Goal: Navigation & Orientation: Find specific page/section

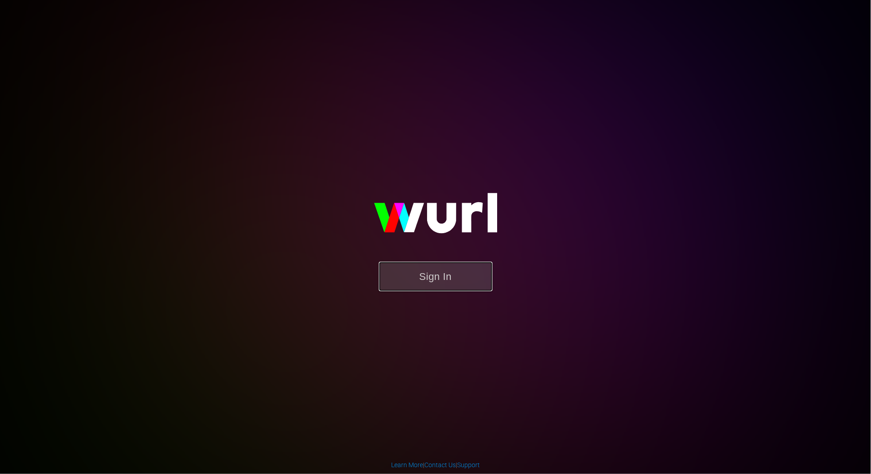
click at [424, 284] on button "Sign In" at bounding box center [436, 277] width 114 height 30
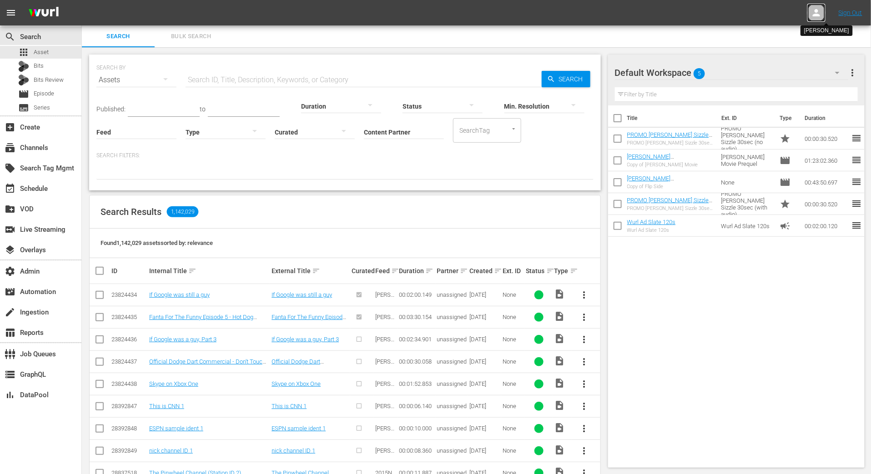
click at [810, 15] on div at bounding box center [817, 13] width 18 height 18
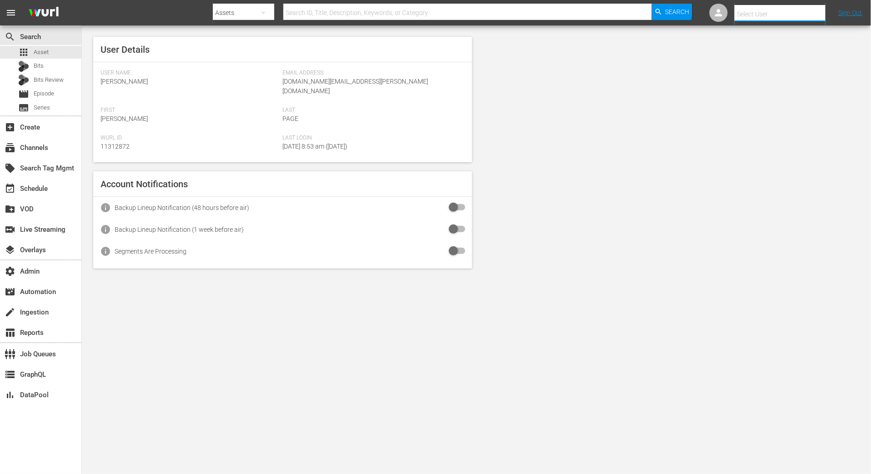
click at [746, 12] on input "text" at bounding box center [793, 14] width 116 height 22
click at [758, 42] on div "Tansye Pavey <tansye.pavey@wurl.com>" at bounding box center [773, 39] width 142 height 22
type input "Tansye Pavey (11312940)"
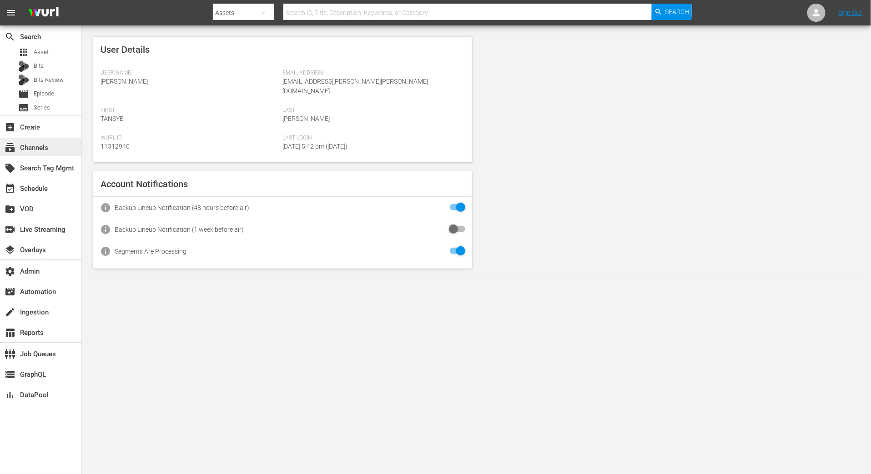
click at [50, 150] on div "subscriptions Channels" at bounding box center [25, 146] width 51 height 8
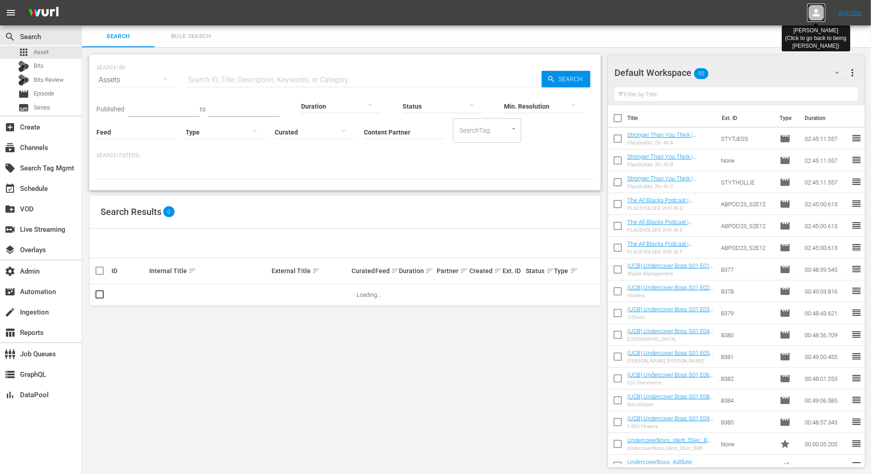
click at [814, 13] on icon at bounding box center [816, 12] width 11 height 11
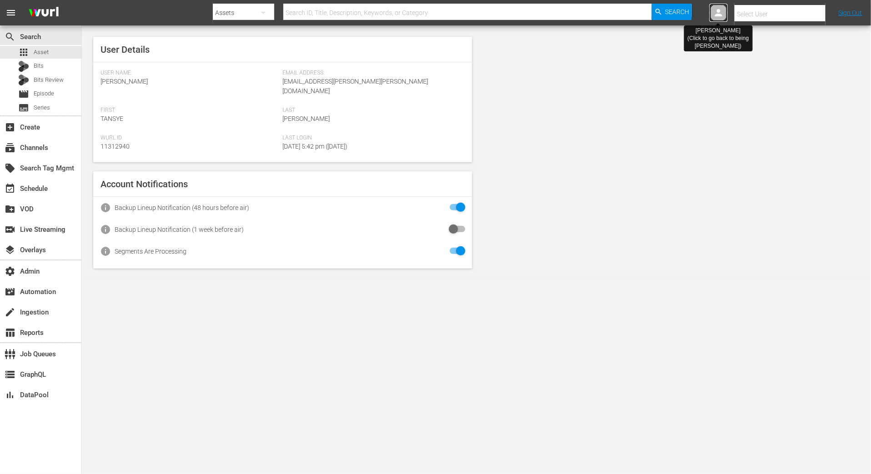
click at [713, 6] on div at bounding box center [719, 13] width 18 height 18
